Goal: Task Accomplishment & Management: Manage account settings

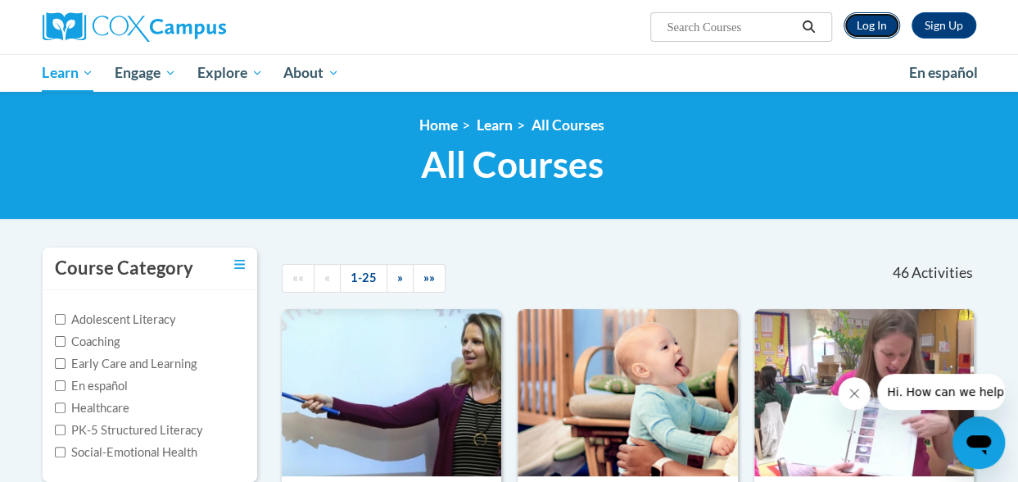
click at [880, 22] on link "Log In" at bounding box center [872, 25] width 57 height 26
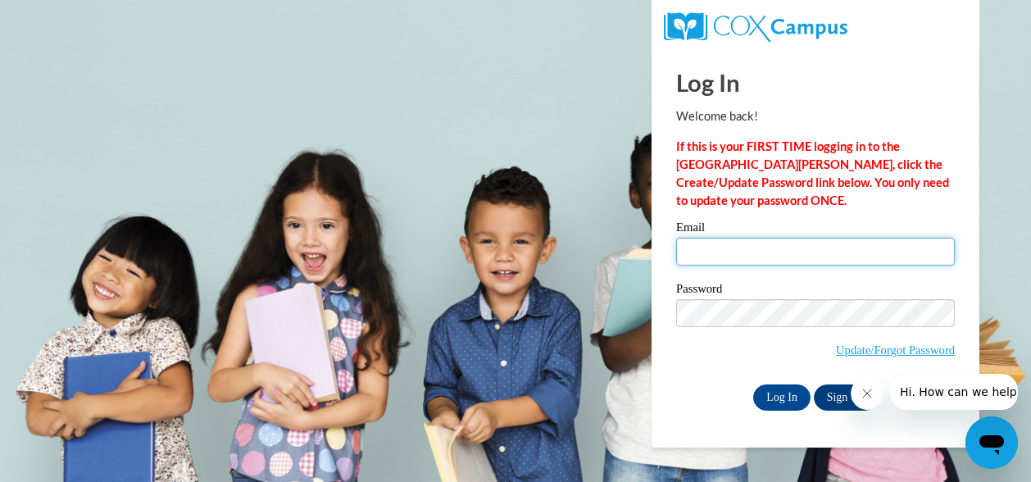
click at [852, 252] on input "Email" at bounding box center [815, 252] width 279 height 28
type input "[EMAIL_ADDRESS][PERSON_NAME][DOMAIN_NAME]"
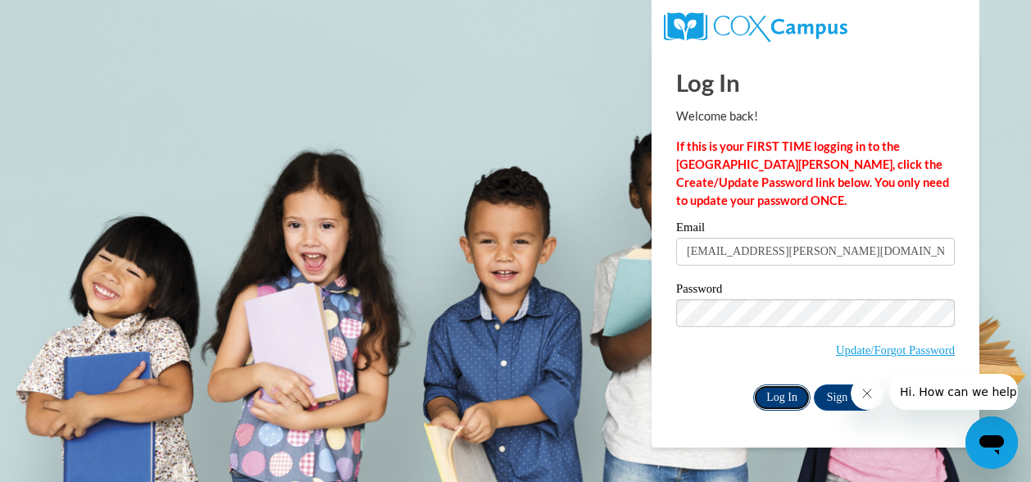
click at [788, 395] on input "Log In" at bounding box center [781, 397] width 57 height 26
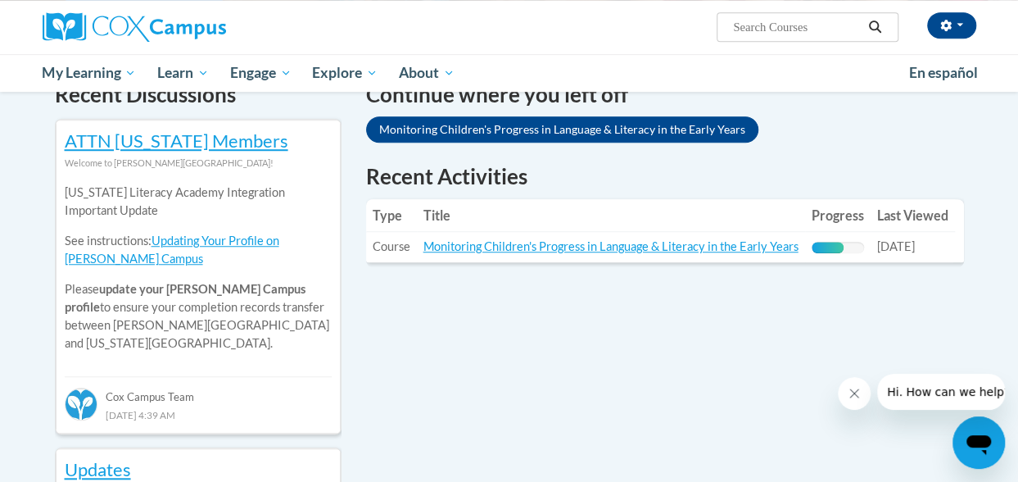
scroll to position [524, 0]
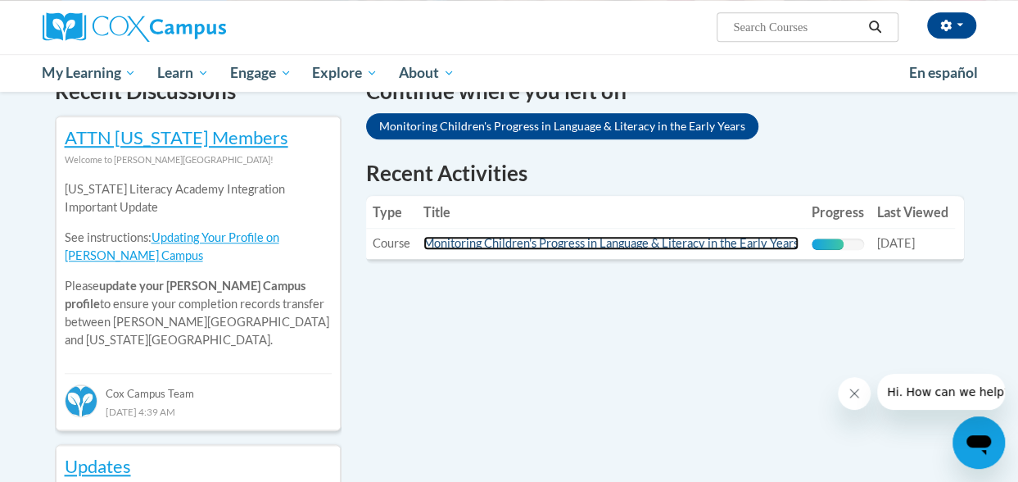
click at [745, 249] on link "Monitoring Children's Progress in Language & Literacy in the Early Years" at bounding box center [611, 243] width 375 height 14
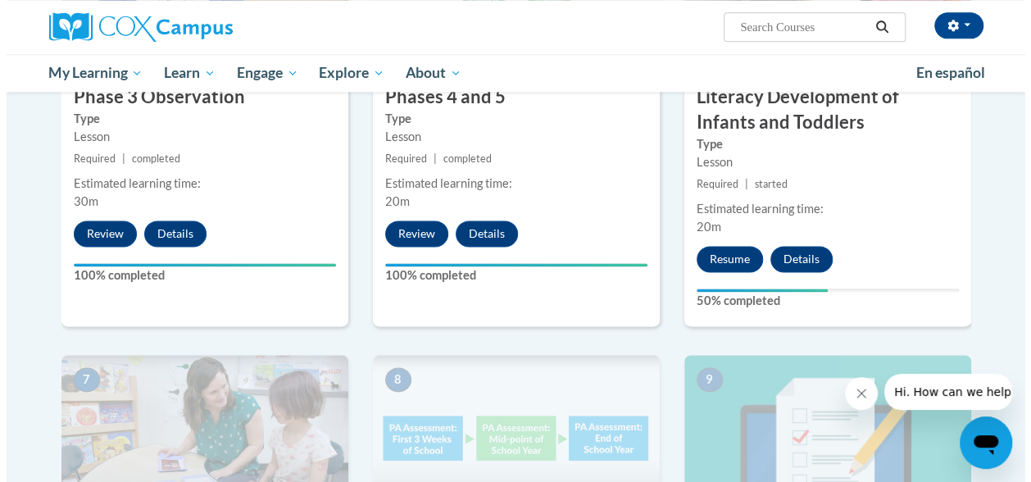
scroll to position [1036, 0]
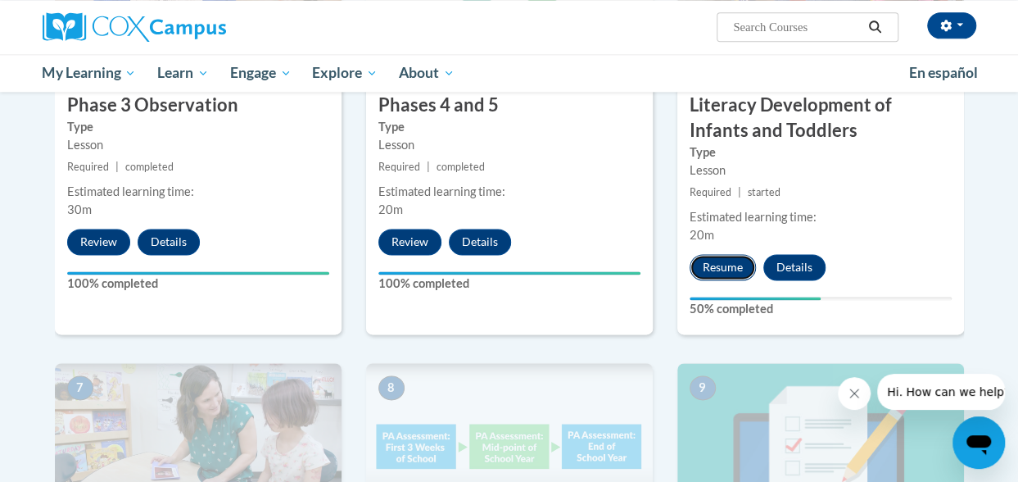
click at [731, 260] on button "Resume" at bounding box center [723, 267] width 66 height 26
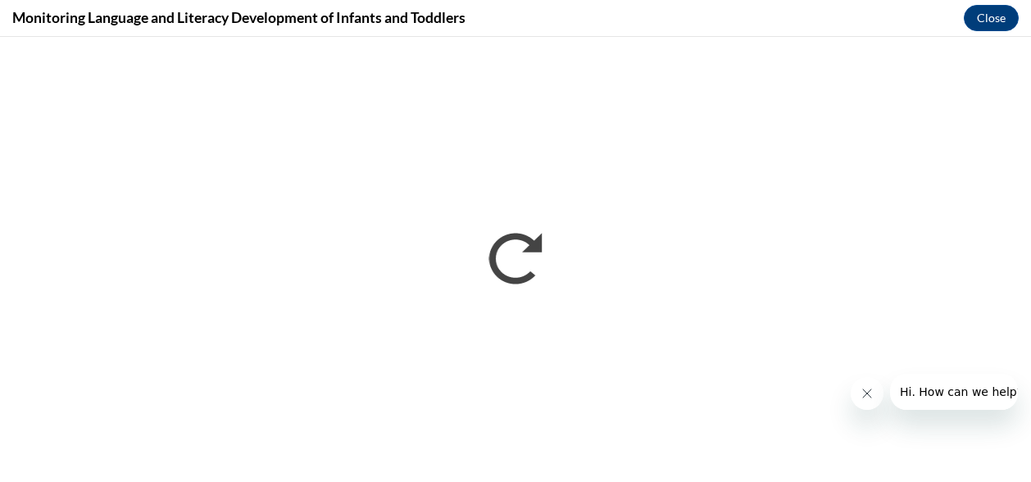
scroll to position [0, 0]
